Goal: Information Seeking & Learning: Learn about a topic

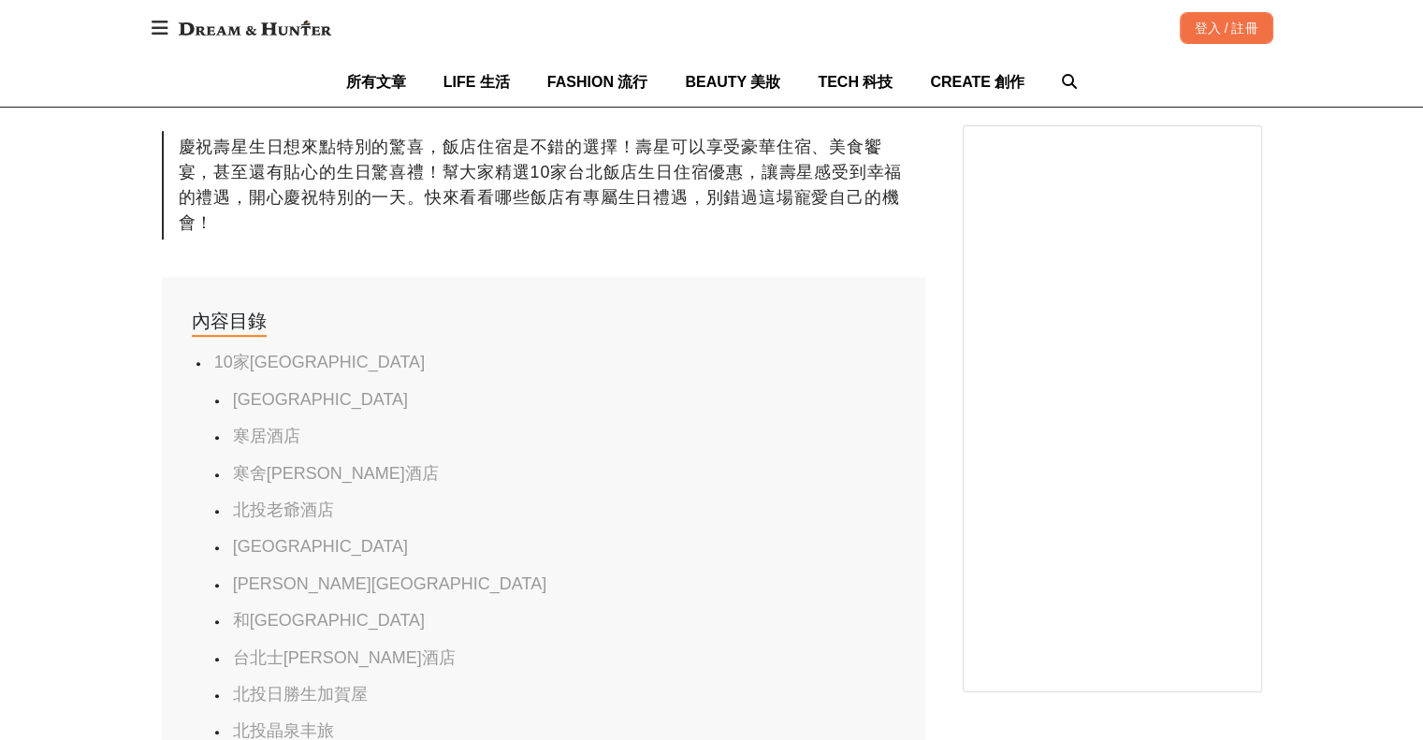
scroll to position [0, 2291]
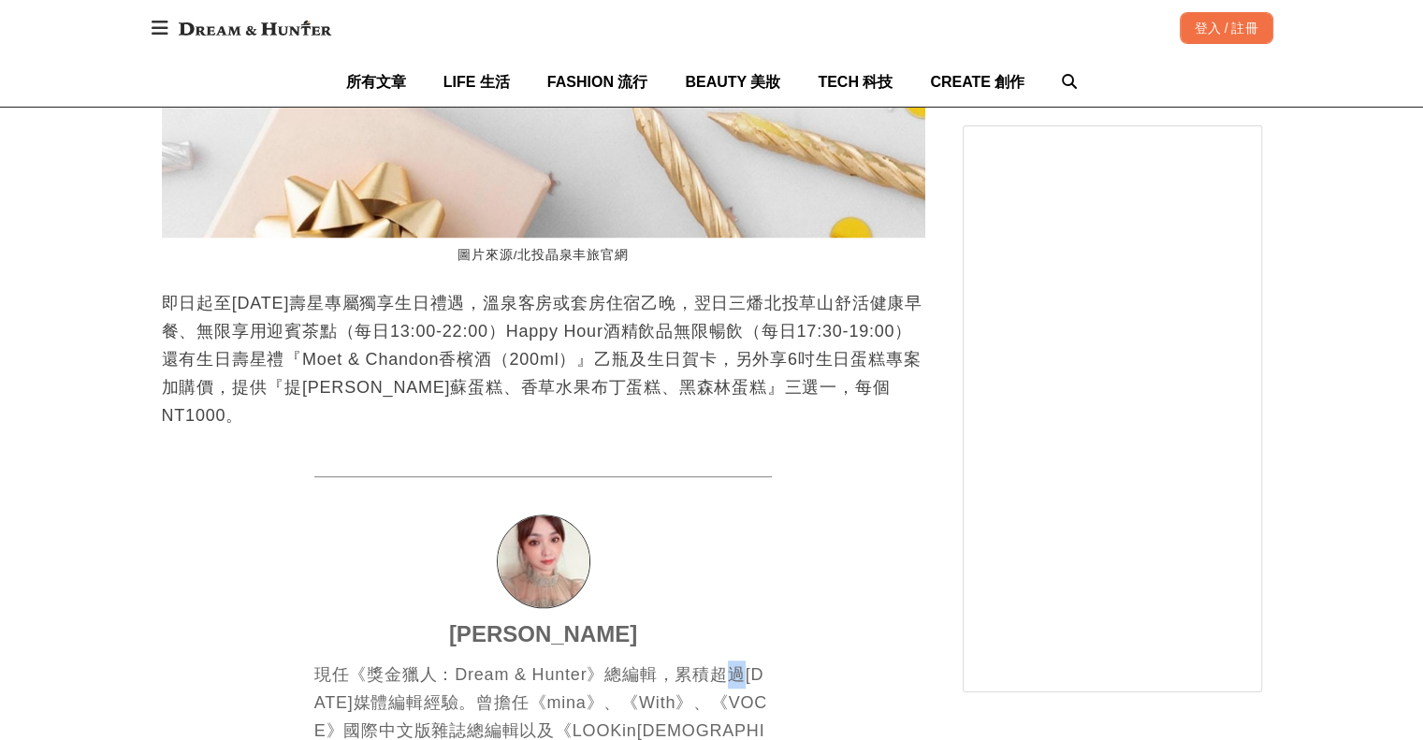
drag, startPoint x: 738, startPoint y: 550, endPoint x: 748, endPoint y: 575, distance: 26.9
click at [748, 575] on div "[PERSON_NAME] 現任《獎金獵人：Dream & Hunter》總編輯，累積超過[DATE]媒體編輯經驗。曾擔任《mina》、《With》、《VOC…" at bounding box center [543, 722] width 459 height 493
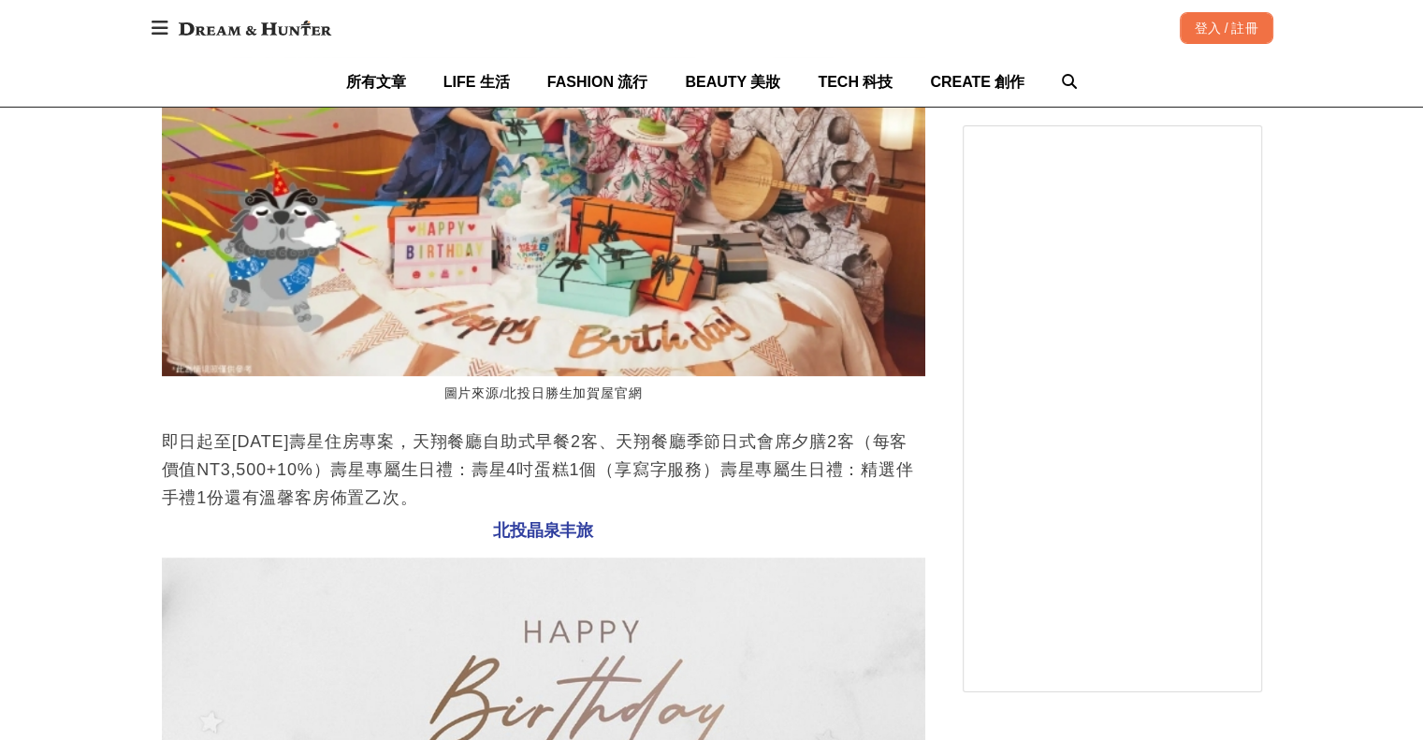
scroll to position [0, 764]
click at [637, 494] on p "即日起至[DATE]壽星住房專案，天翔餐廳自助式早餐2客、天翔餐廳季節日式會席夕膳2客（每客價值NT3,500+10%）壽星專屬生日禮：壽星4吋蛋糕1個（享寫…" at bounding box center [544, 470] width 764 height 84
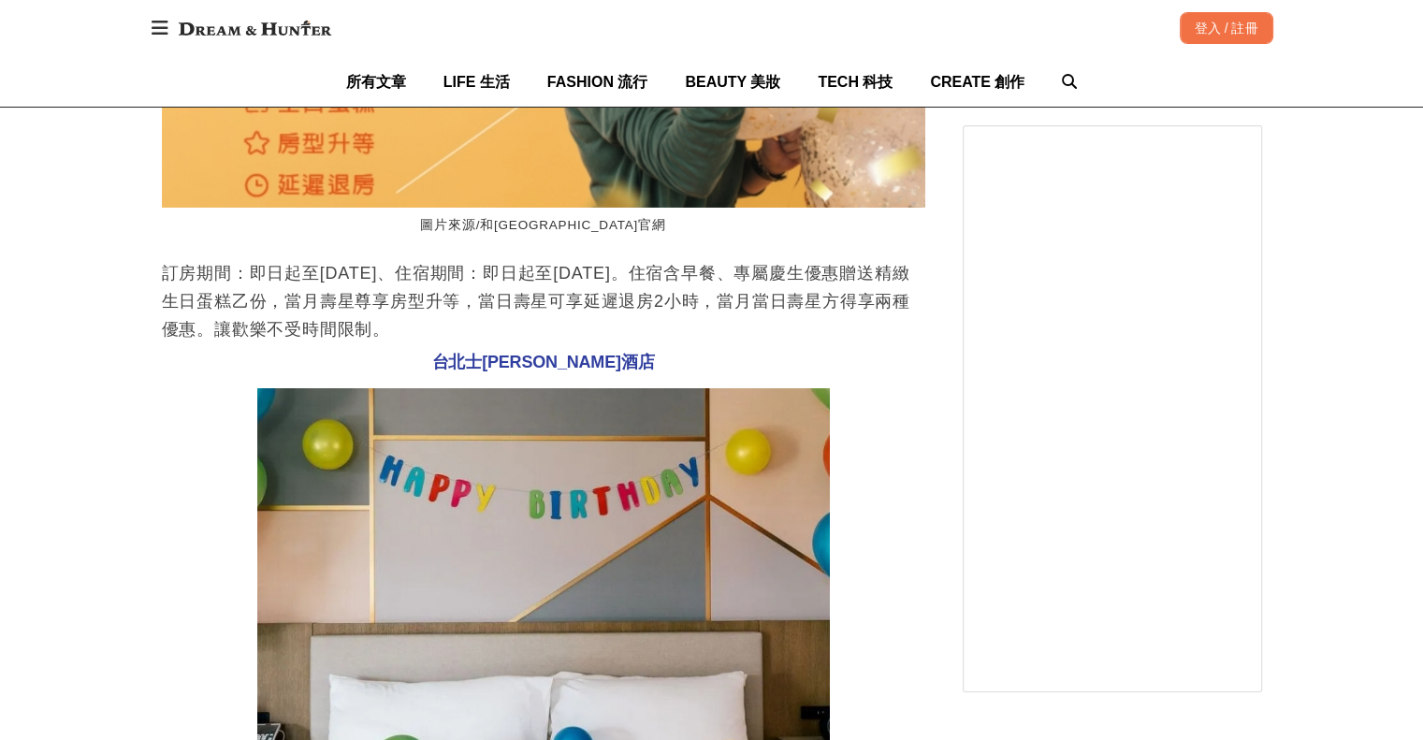
drag, startPoint x: 524, startPoint y: 340, endPoint x: 509, endPoint y: 347, distance: 16.7
click at [509, 343] on p "訂房期間：即日起至[DATE]、住宿期間：即日起至[DATE]。住宿含早餐、專屬慶生優惠贈送精緻生日蛋糕乙份，當月壽星尊享房型升等，當日壽星可享延遲退房2小時…" at bounding box center [544, 301] width 764 height 84
click at [525, 343] on p "訂房期間：即日起至[DATE]、住宿期間：即日起至[DATE]。住宿含早餐、專屬慶生優惠贈送精緻生日蛋糕乙份，當月壽星尊享房型升等，當日壽星可享延遲退房2小時…" at bounding box center [544, 301] width 764 height 84
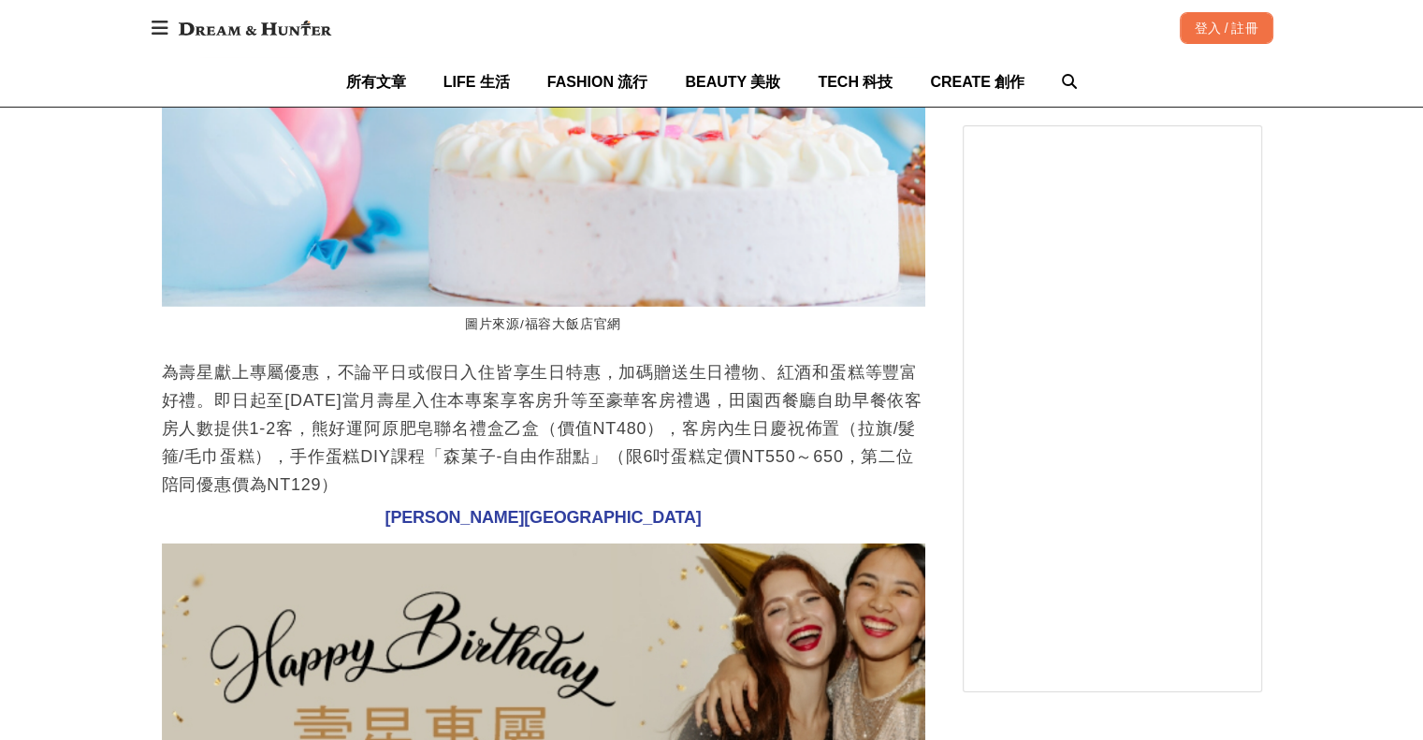
scroll to position [0, 2291]
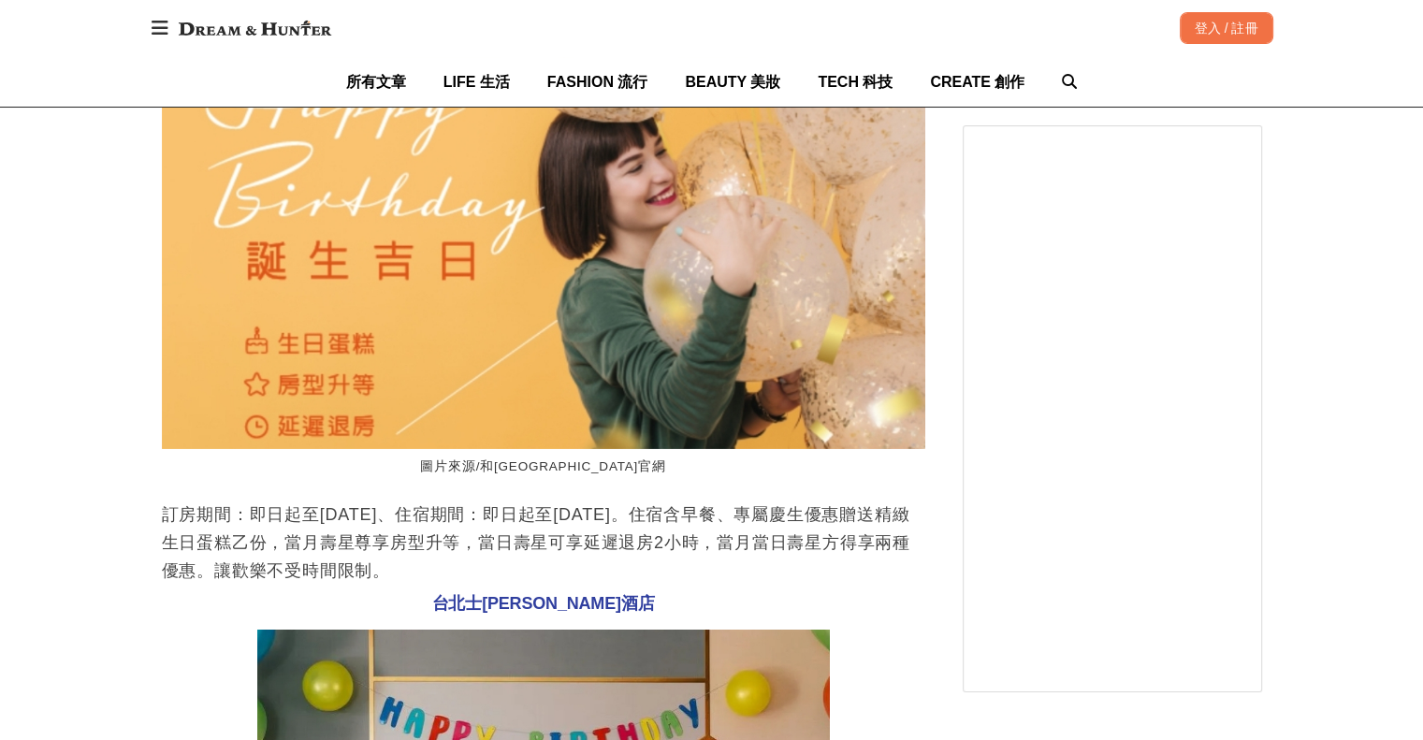
scroll to position [6550, 0]
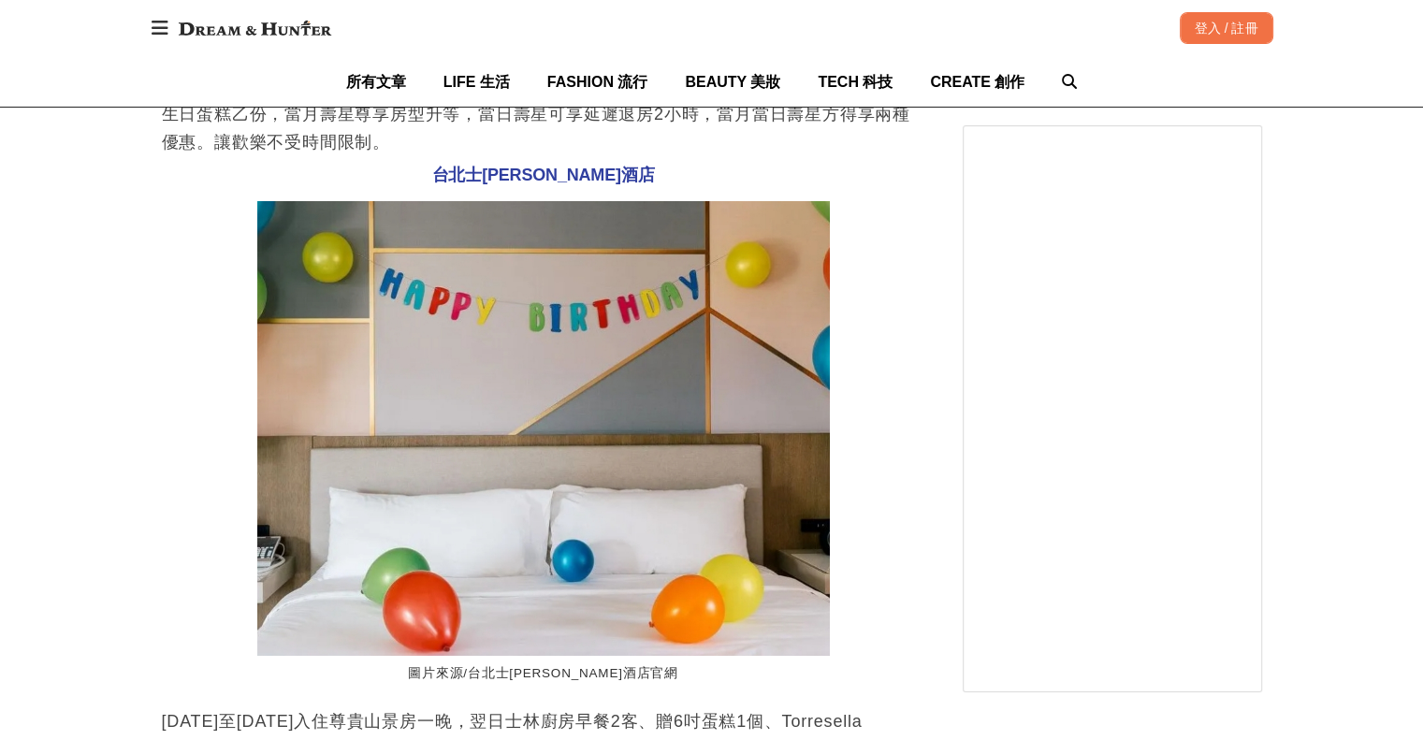
drag, startPoint x: 0, startPoint y: 523, endPoint x: 236, endPoint y: 10, distance: 564.4
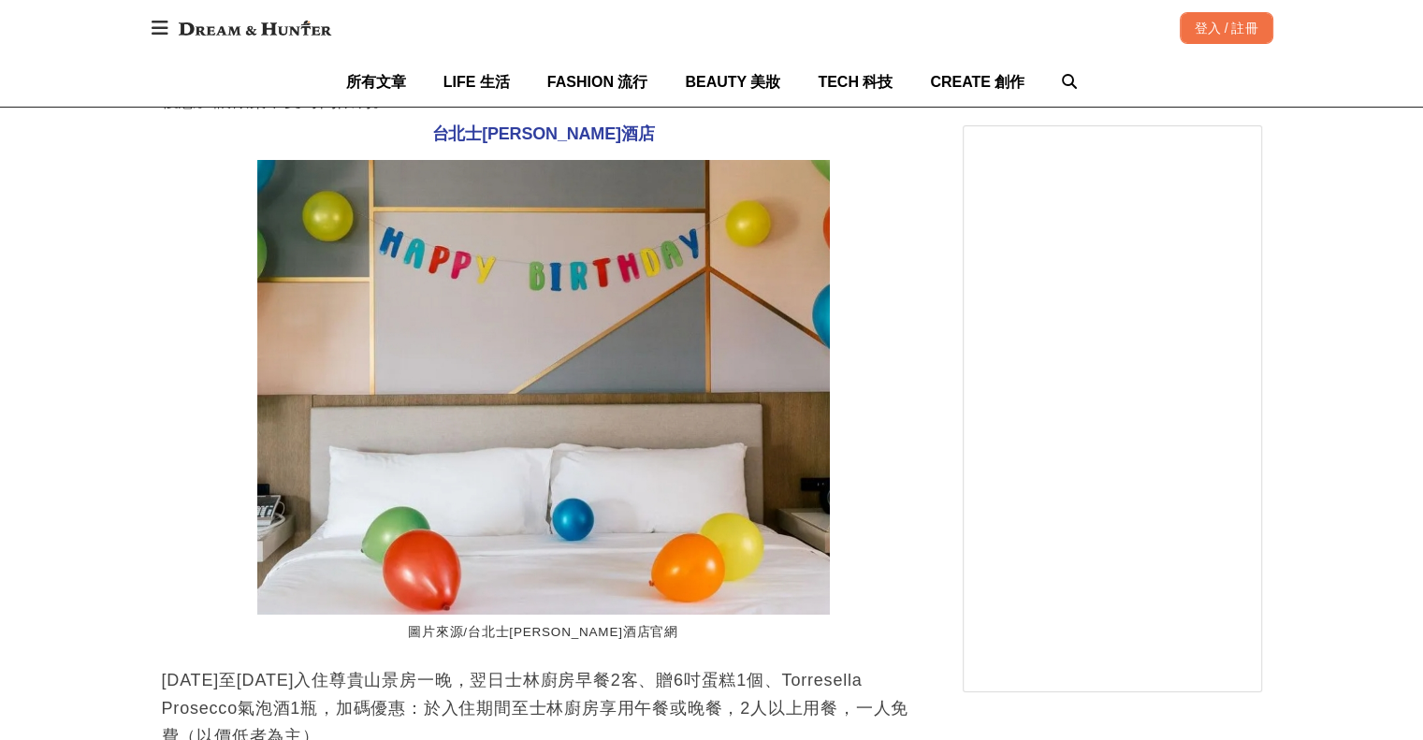
scroll to position [6925, 0]
